Goal: Transaction & Acquisition: Subscribe to service/newsletter

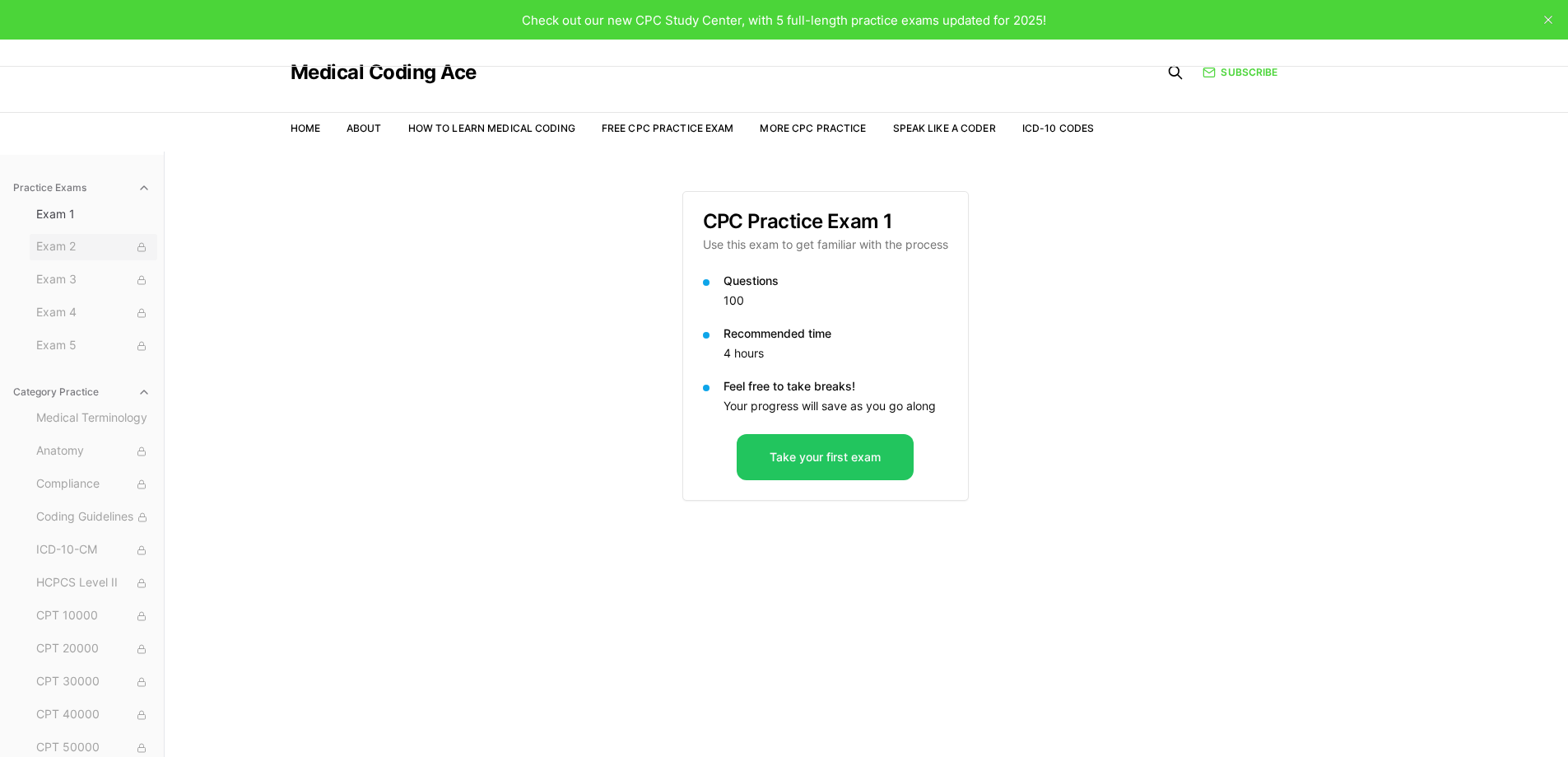
click at [93, 243] on span "Exam 2" at bounding box center [93, 247] width 115 height 18
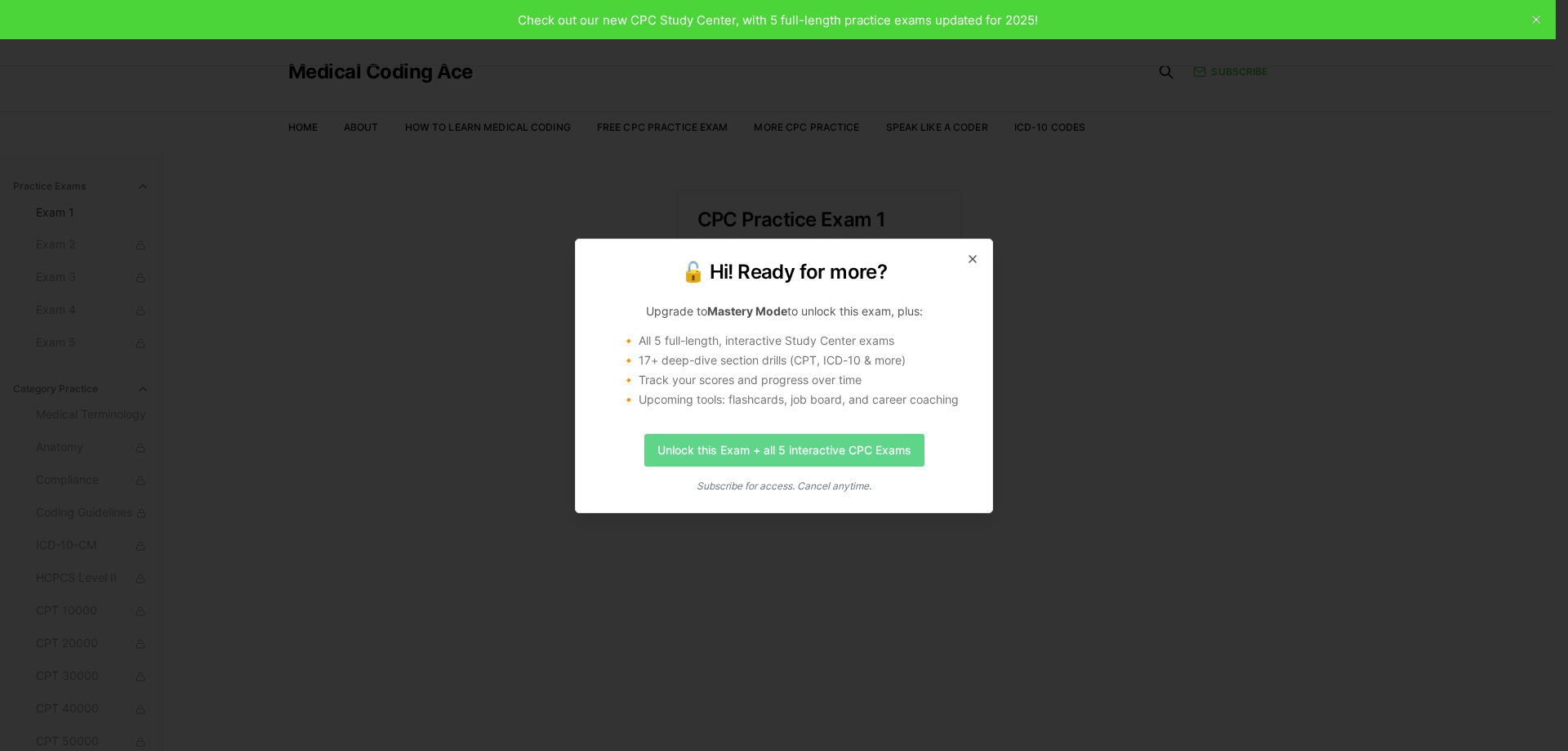
click at [772, 449] on link "Unlock this Exam + all 5 interactive CPC Exams" at bounding box center [784, 450] width 280 height 33
click at [973, 256] on icon "button" at bounding box center [973, 259] width 14 height 14
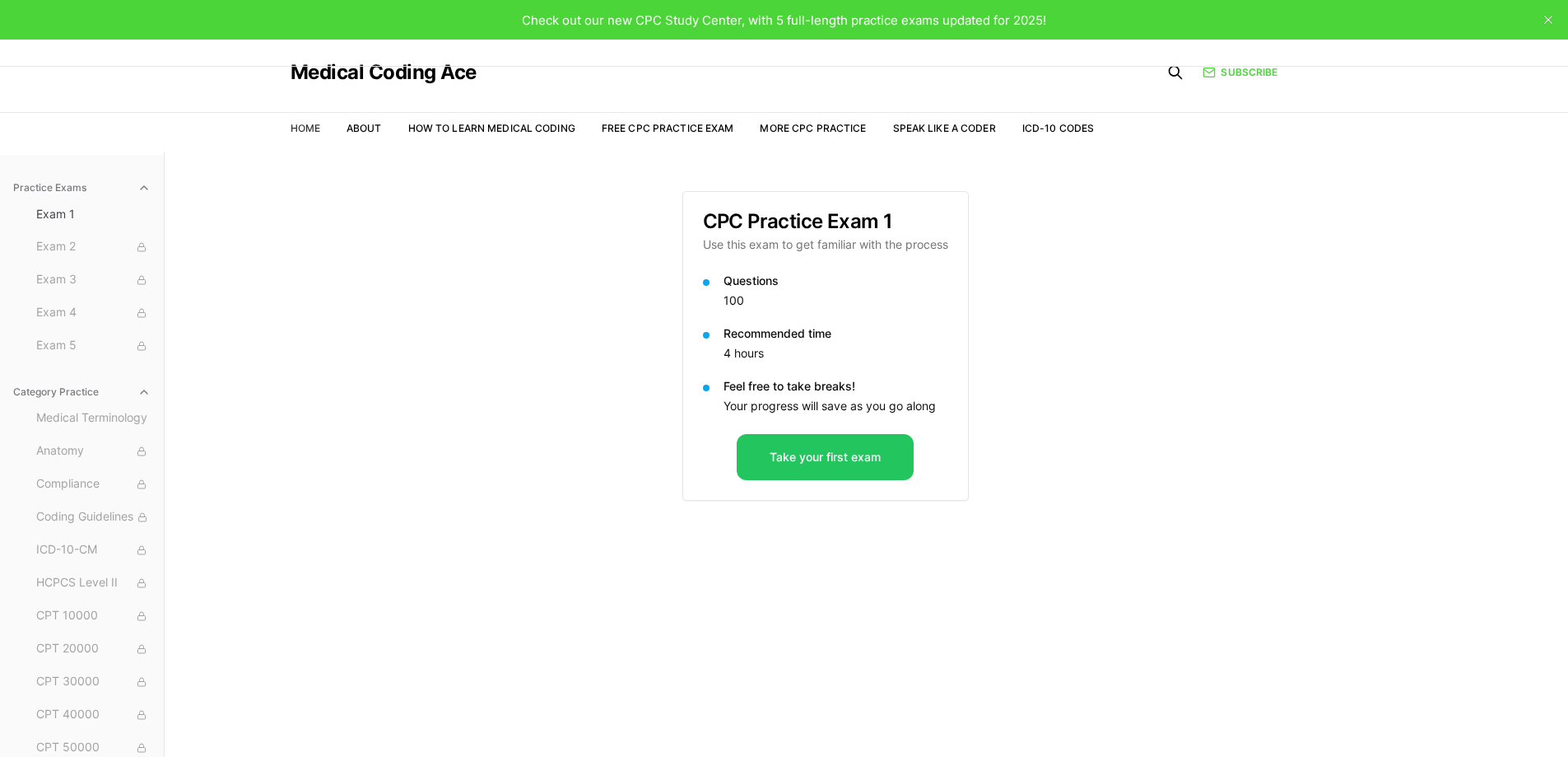
click at [310, 126] on link "Home" at bounding box center [305, 127] width 29 height 13
click at [99, 243] on span "Exam 2" at bounding box center [93, 247] width 115 height 18
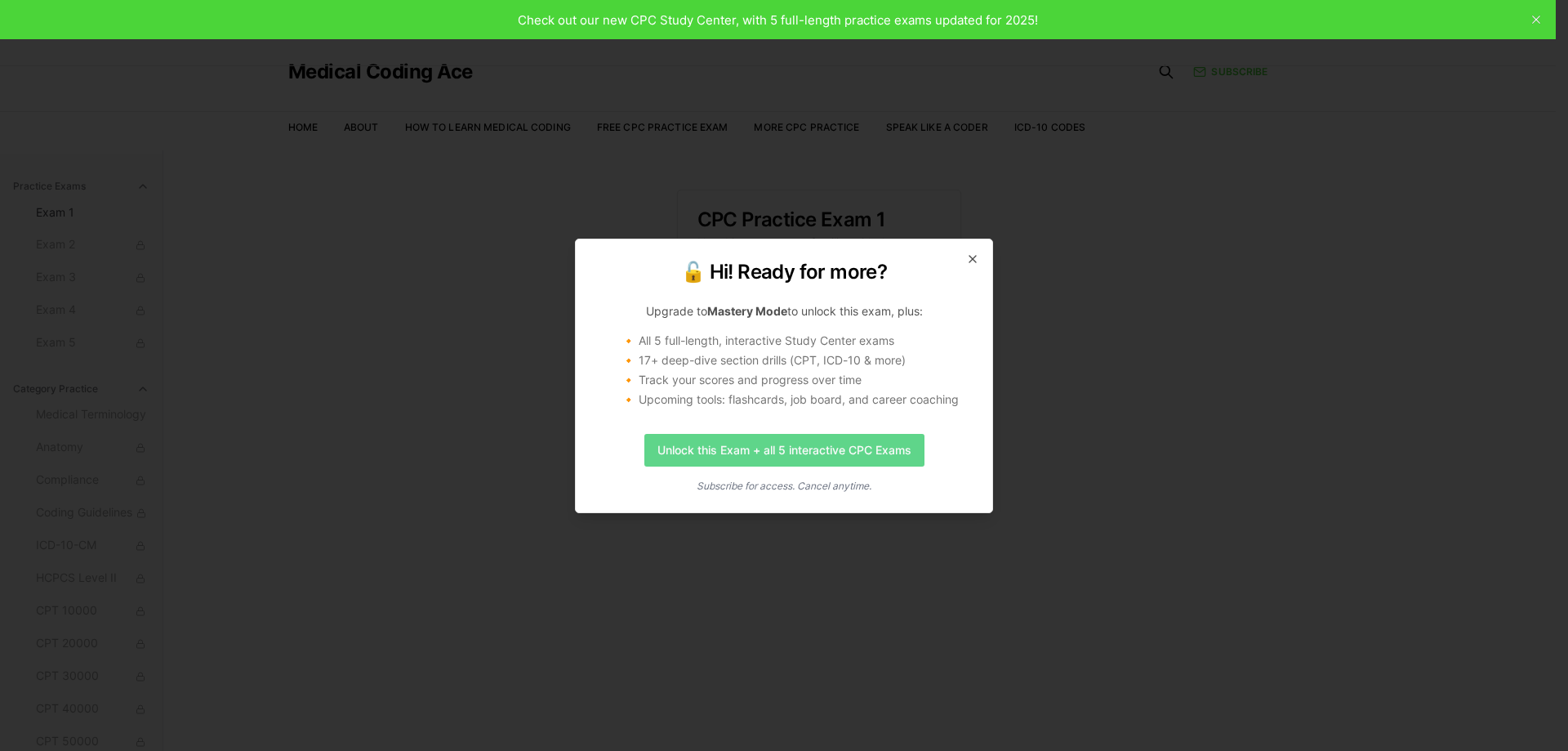
click at [684, 443] on link "Unlock this Exam + all 5 interactive CPC Exams" at bounding box center [784, 450] width 280 height 33
click at [971, 265] on h2 "🔓 Hi! Ready for more?" at bounding box center [784, 271] width 377 height 26
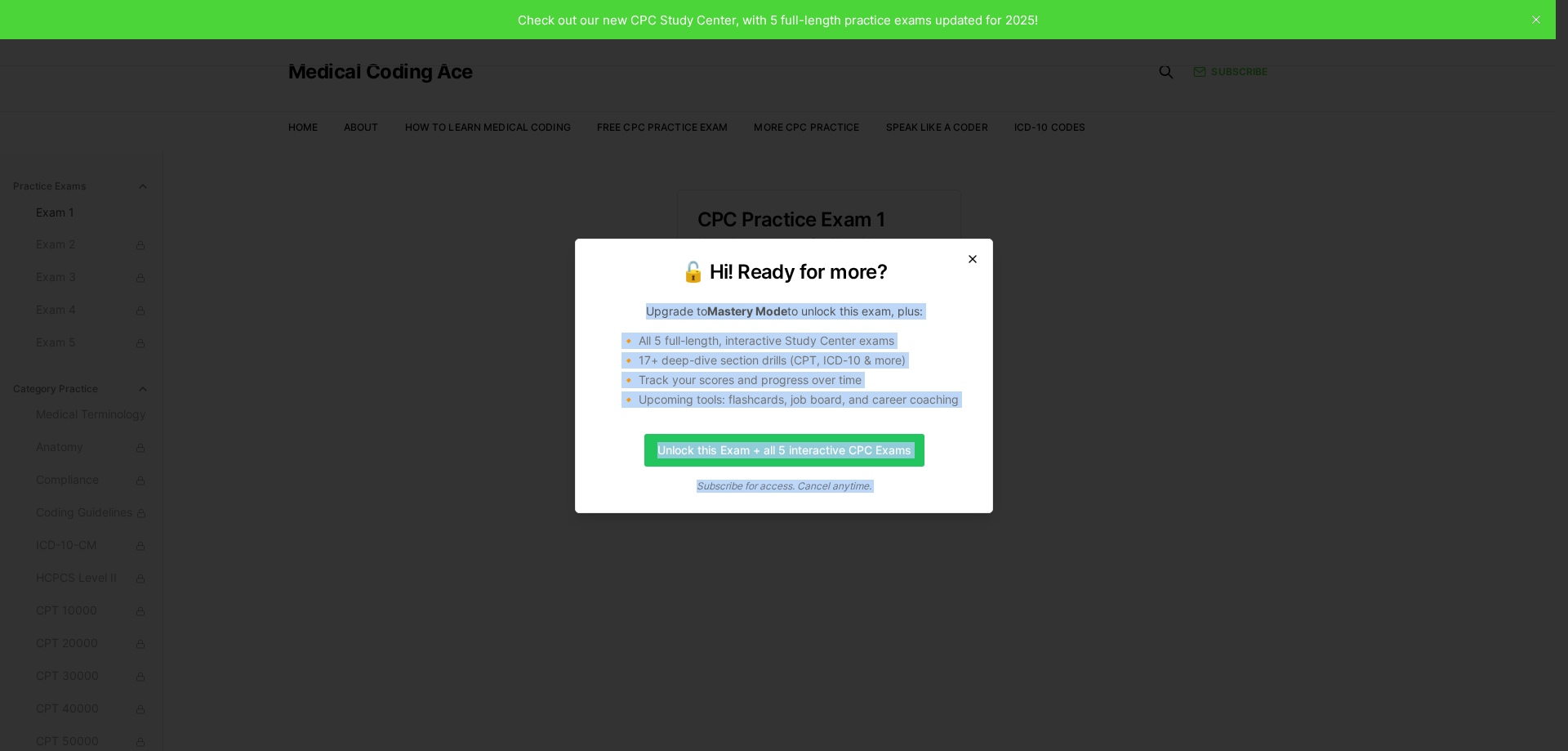
click at [975, 253] on div "🔓 Hi! Ready for more? Upgrade to Mastery Mode to unlock this exam, plus: 🔸 All …" at bounding box center [784, 376] width 418 height 274
click at [973, 252] on icon "button" at bounding box center [973, 259] width 14 height 14
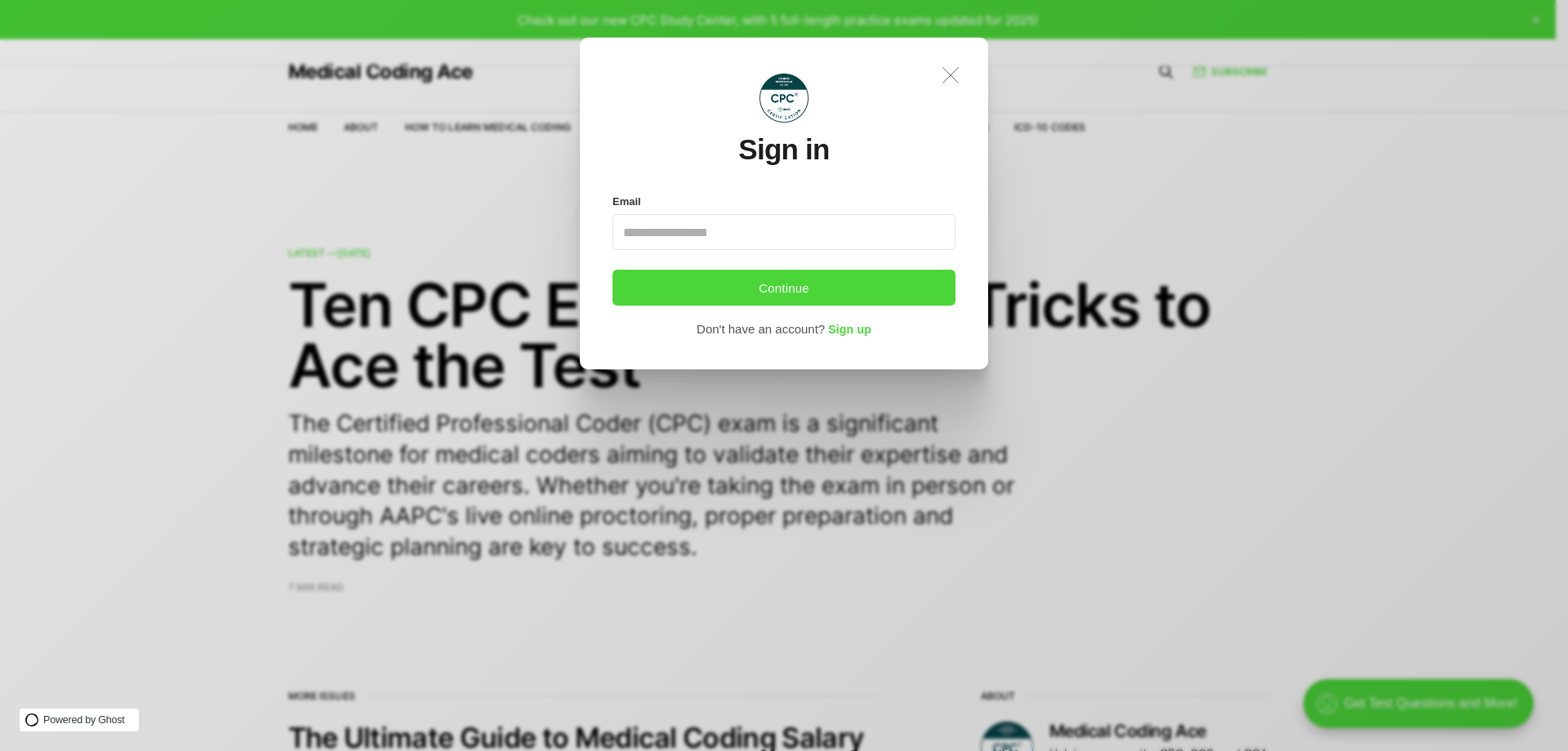
click at [951, 81] on icon ".a{fill:none;stroke:currentColor;stroke-linecap:round;stroke-linejoin:round;str…" at bounding box center [949, 74] width 36 height 36
click at [965, 77] on icon ".a{fill:none;stroke:currentColor;stroke-linecap:round;stroke-linejoin:round;str…" at bounding box center [949, 74] width 36 height 36
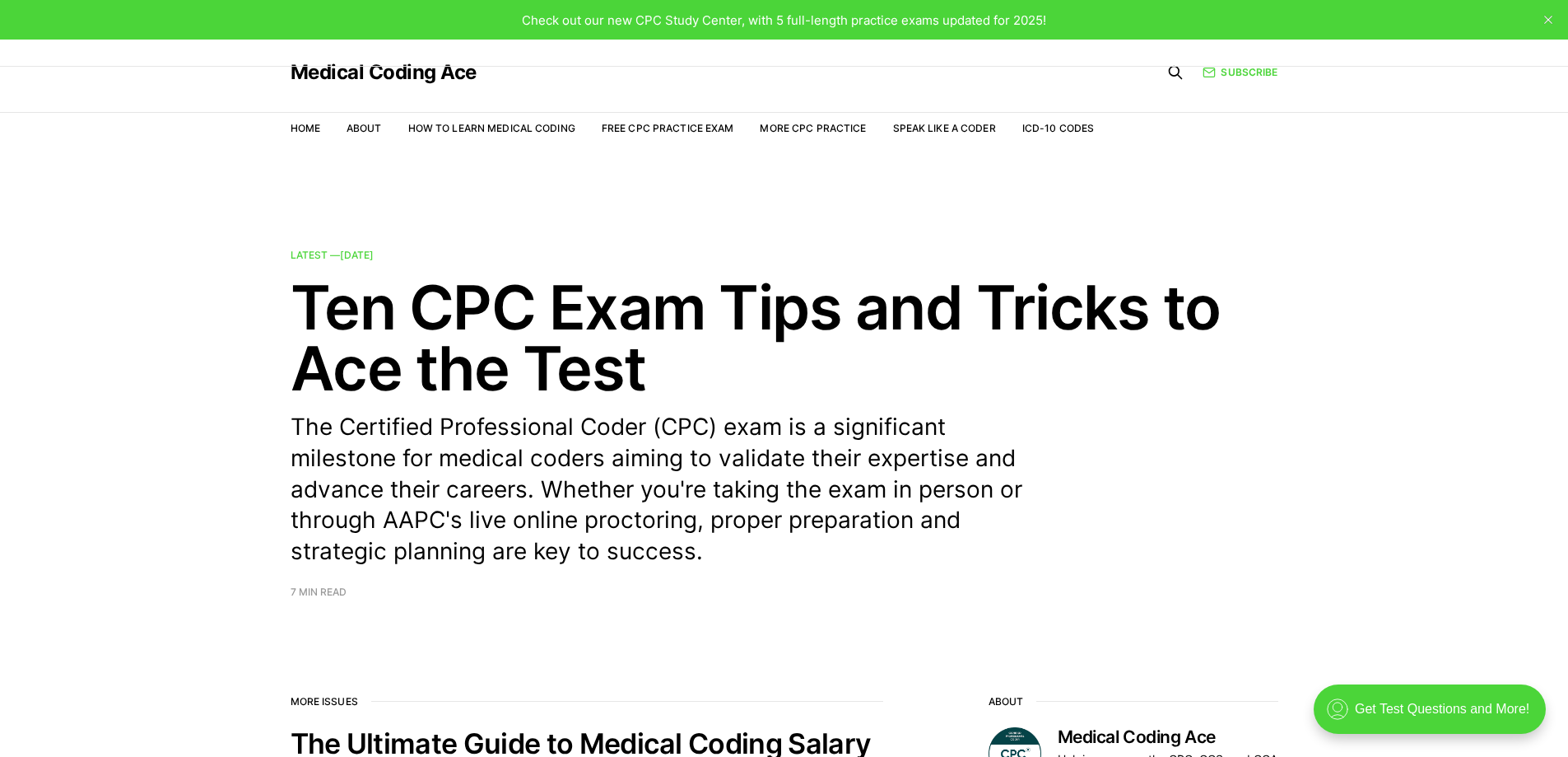
drag, startPoint x: 795, startPoint y: 135, endPoint x: 798, endPoint y: 126, distance: 9.5
click at [795, 134] on li "More CPC Practice" at bounding box center [812, 128] width 106 height 16
click at [798, 126] on link "More CPC Practice" at bounding box center [812, 127] width 106 height 13
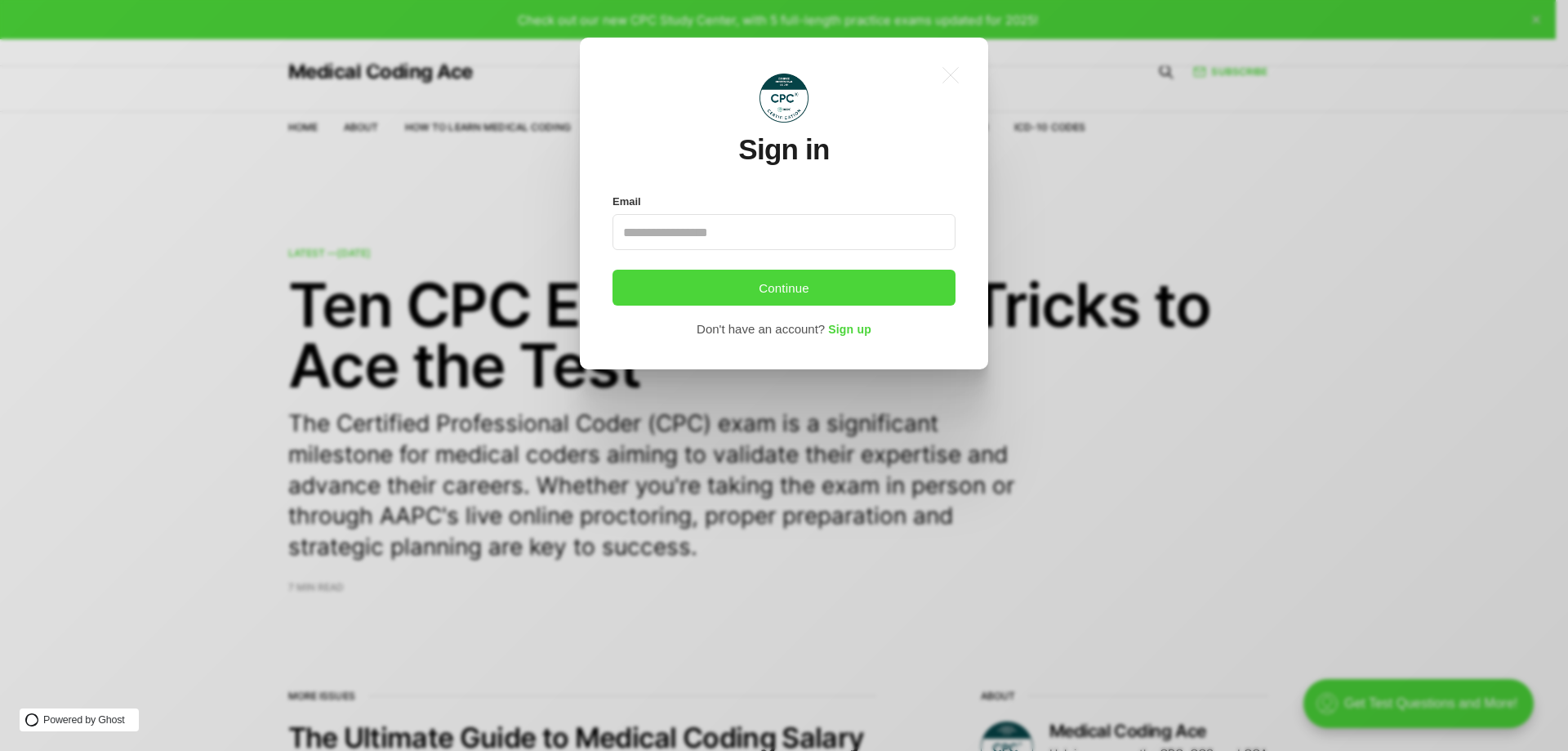
click at [698, 225] on input "Email" at bounding box center [784, 232] width 343 height 36
click at [953, 80] on icon ".a{fill:none;stroke:currentColor;stroke-linecap:round;stroke-linejoin:round;str…" at bounding box center [949, 74] width 36 height 36
click at [946, 69] on icon ".a{fill:none;stroke:currentColor;stroke-linecap:round;stroke-linejoin:round;str…" at bounding box center [949, 74] width 36 height 36
click at [957, 76] on icon ".a{fill:none;stroke:currentColor;stroke-linecap:round;stroke-linejoin:round;str…" at bounding box center [949, 74] width 36 height 36
